Goal: Find specific page/section: Find specific page/section

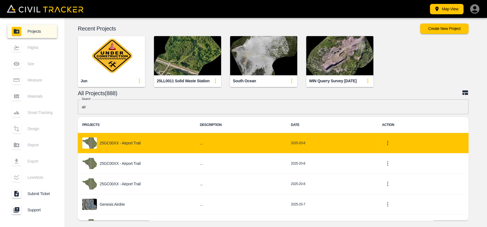
click at [126, 141] on p "25GC00XX - Airport Trail" at bounding box center [120, 143] width 41 height 4
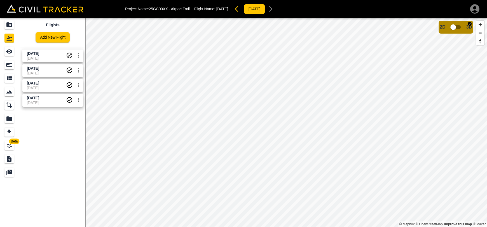
click at [453, 27] on input "checkbox" at bounding box center [453, 27] width 32 height 11
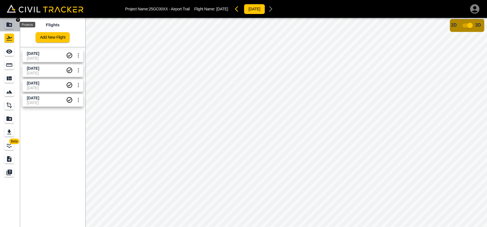
click at [6, 26] on icon "Projects" at bounding box center [9, 24] width 7 height 7
